Goal: Navigation & Orientation: Find specific page/section

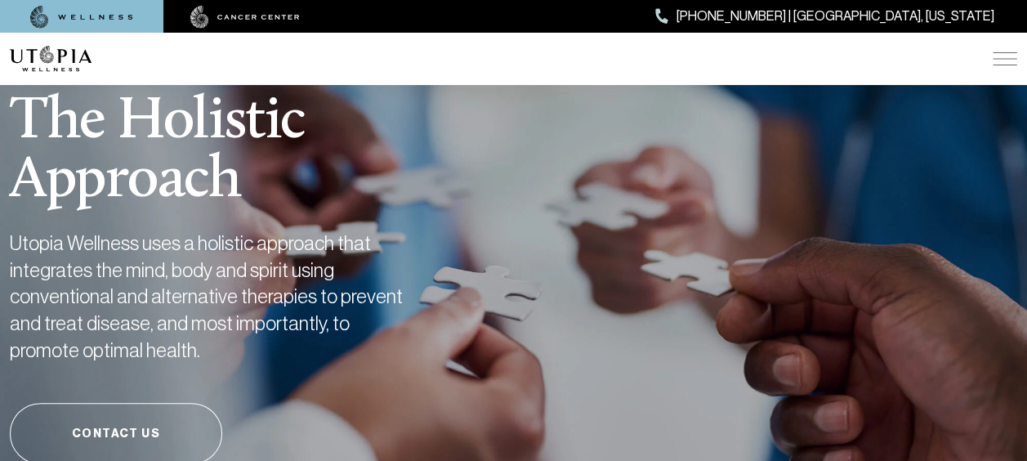
click at [260, 8] on img at bounding box center [244, 17] width 109 height 23
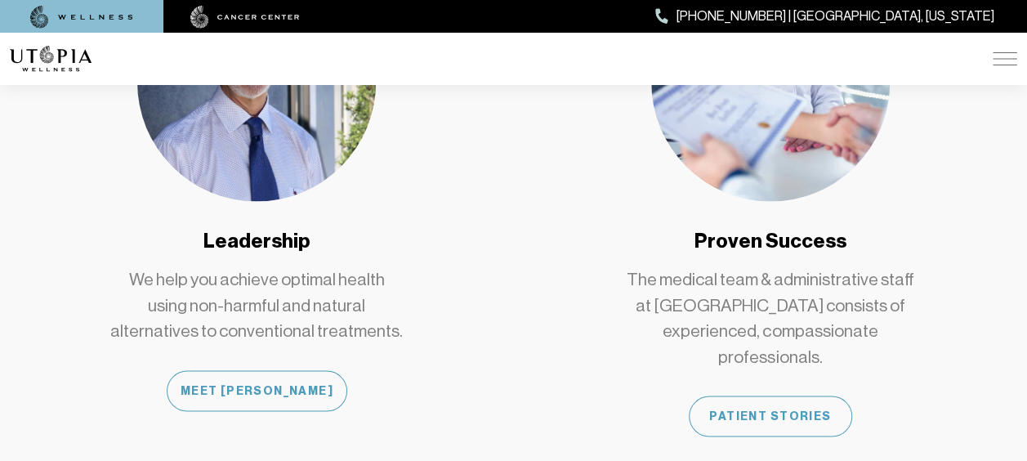
scroll to position [1389, 0]
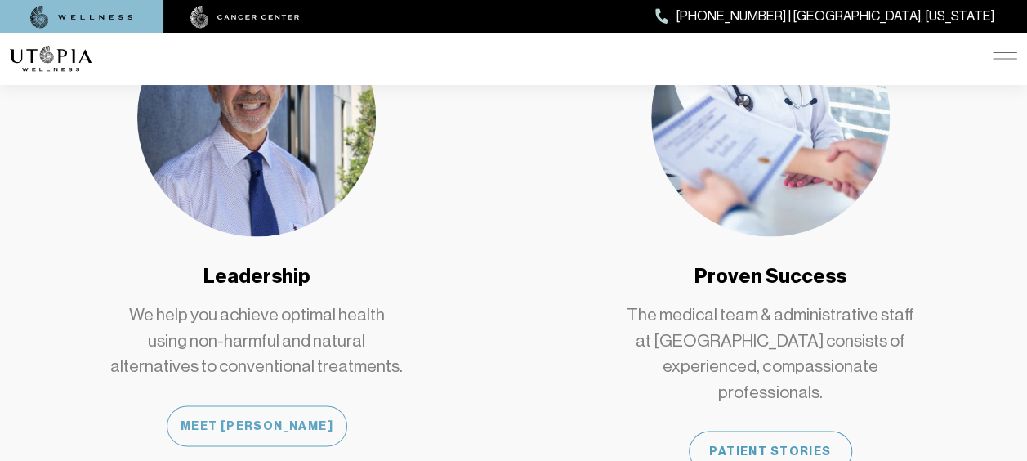
click at [300, 405] on div "Meet [PERSON_NAME]" at bounding box center [257, 425] width 181 height 41
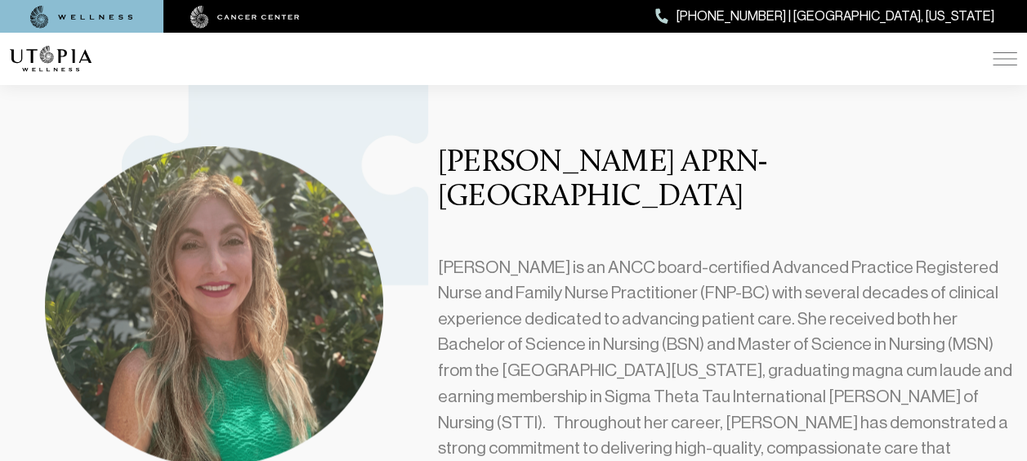
scroll to position [1062, 0]
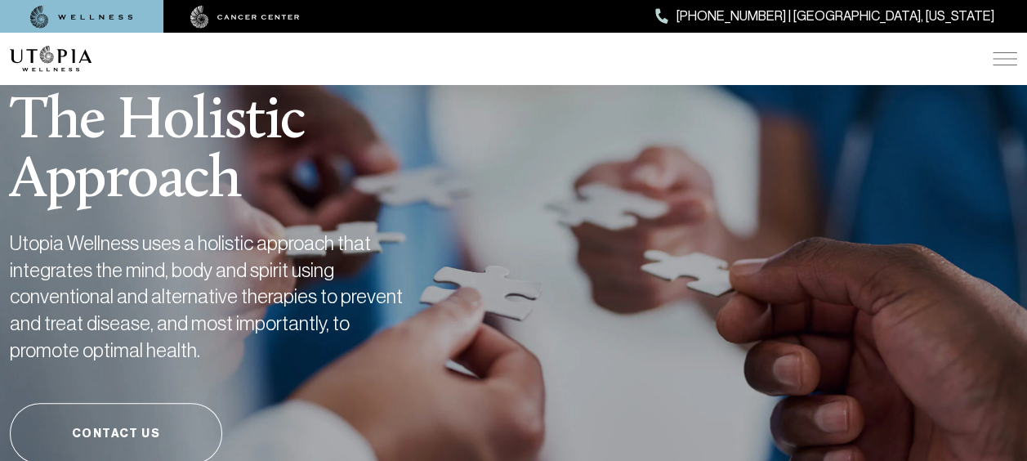
click at [265, 7] on img at bounding box center [244, 17] width 109 height 23
